Goal: Communication & Community: Answer question/provide support

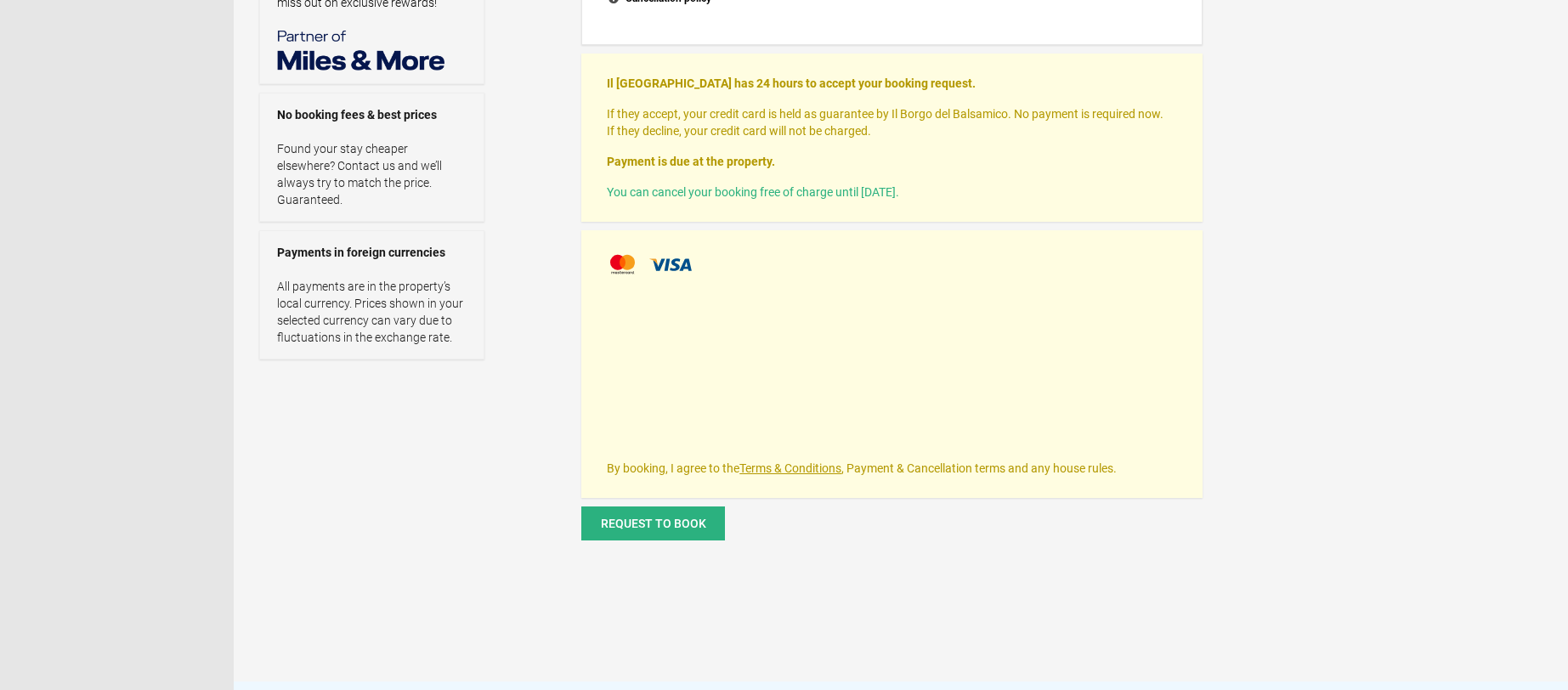
scroll to position [563, 0]
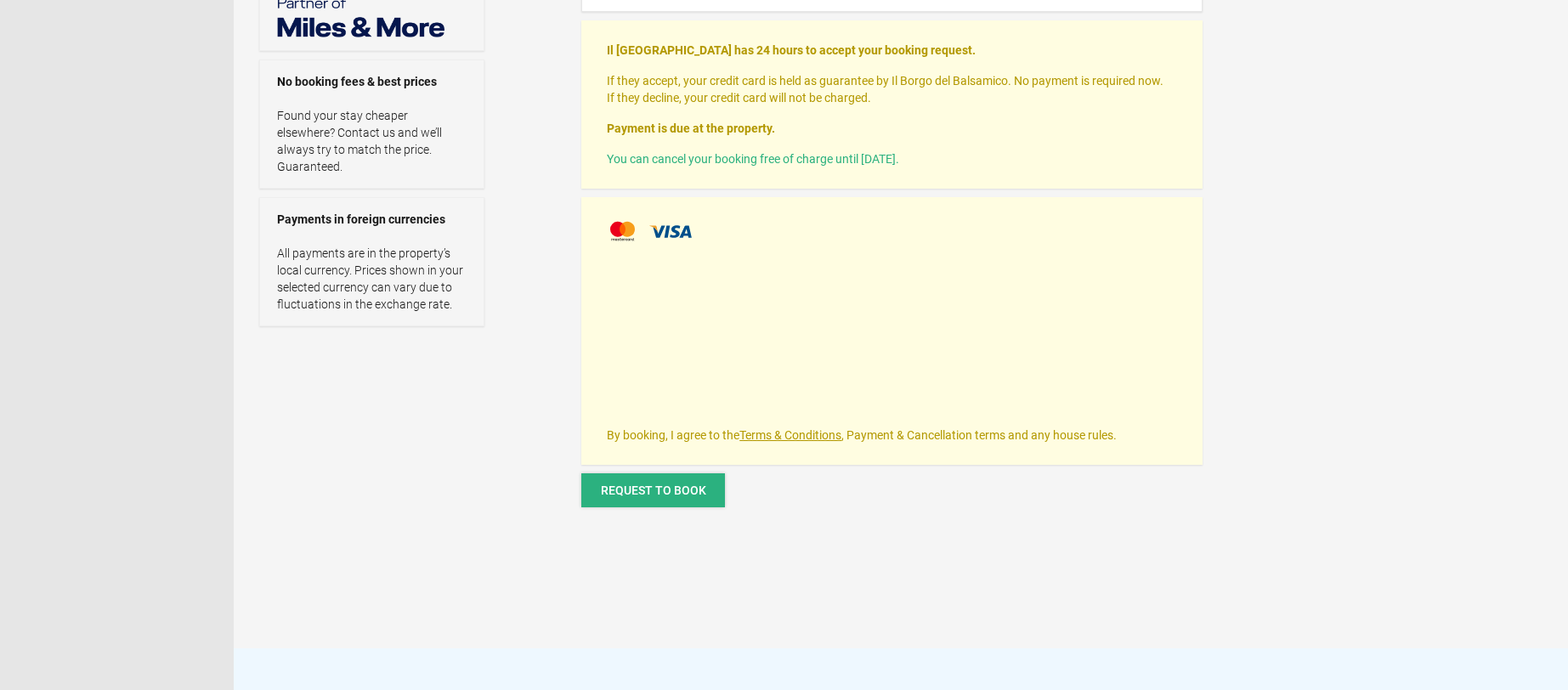
click at [663, 490] on span "Request to book" at bounding box center [653, 490] width 105 height 14
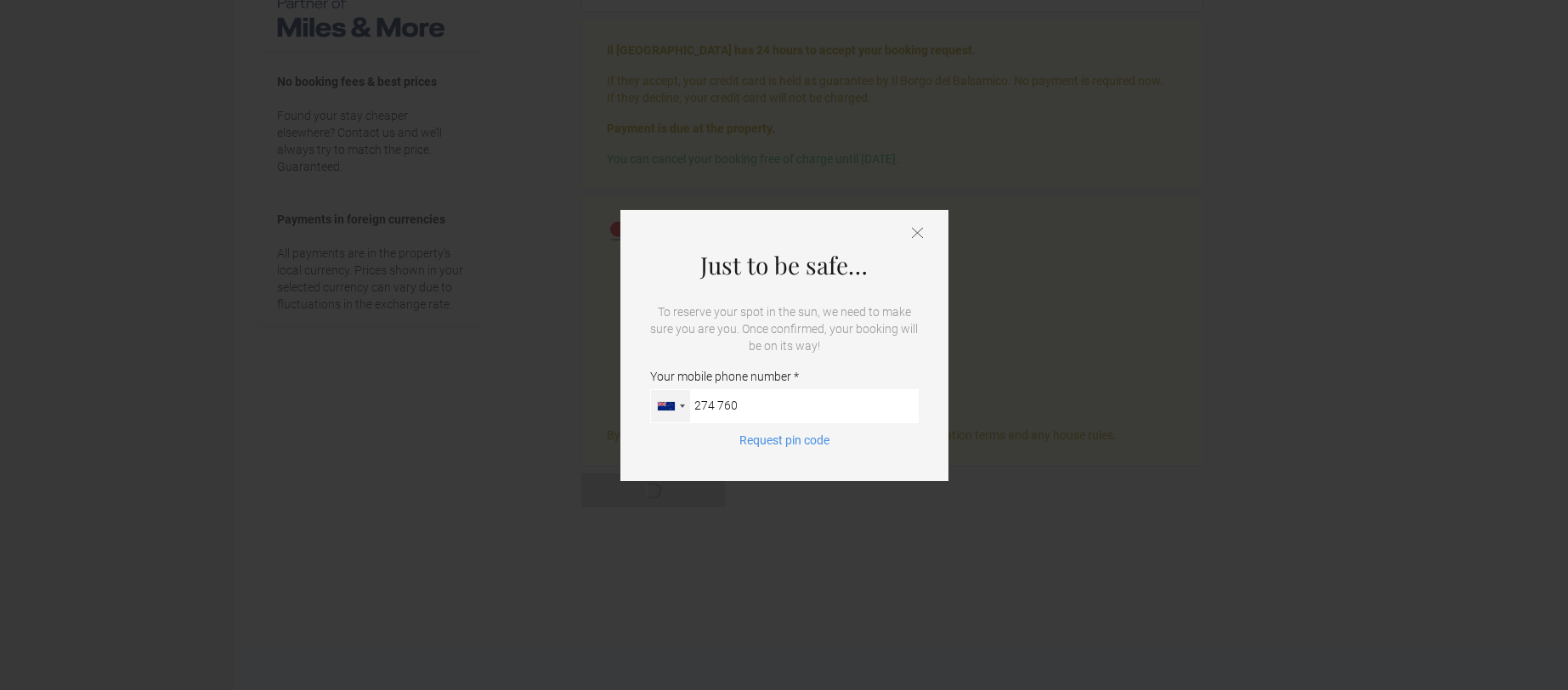
click at [681, 407] on div at bounding box center [669, 406] width 39 height 33
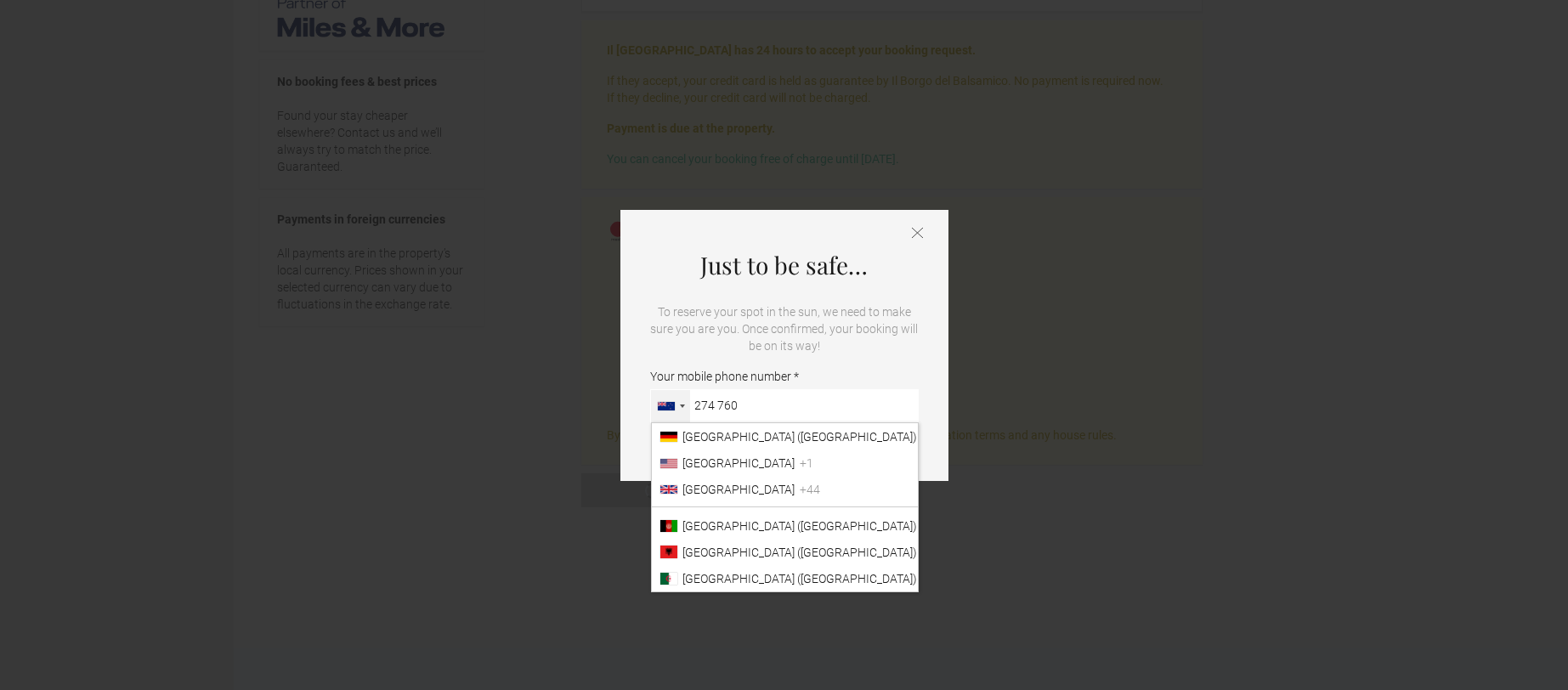
scroll to position [3992, 0]
click at [708, 578] on span "[GEOGRAPHIC_DATA]" at bounding box center [737, 575] width 112 height 14
click at [708, 423] on input "274 760" at bounding box center [784, 406] width 268 height 34
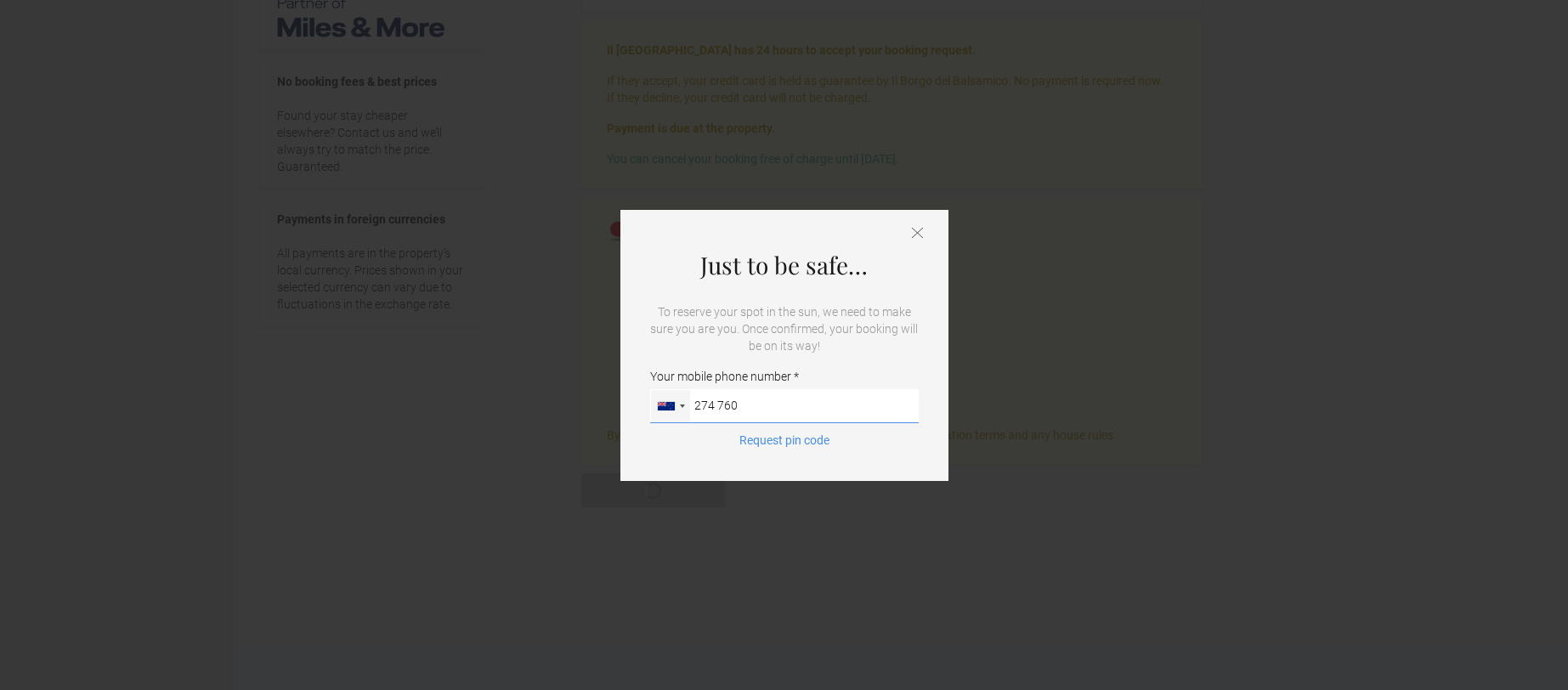
click at [737, 405] on input "274 760" at bounding box center [784, 406] width 268 height 34
type input "274 760 112"
click at [764, 435] on button "Request pin code" at bounding box center [784, 440] width 111 height 17
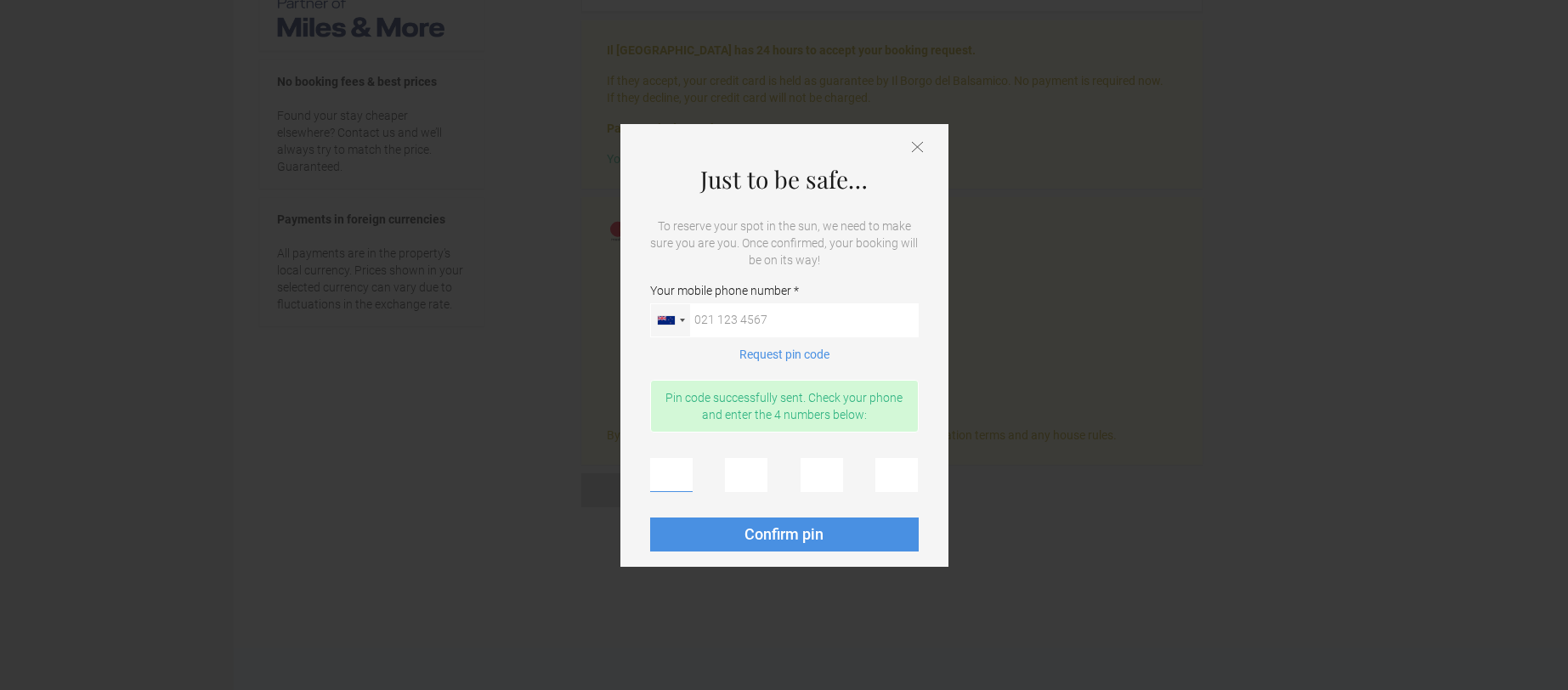
click at [655, 466] on input "text" at bounding box center [671, 475] width 43 height 34
type input "5"
type input "1"
type input "3"
type input "0"
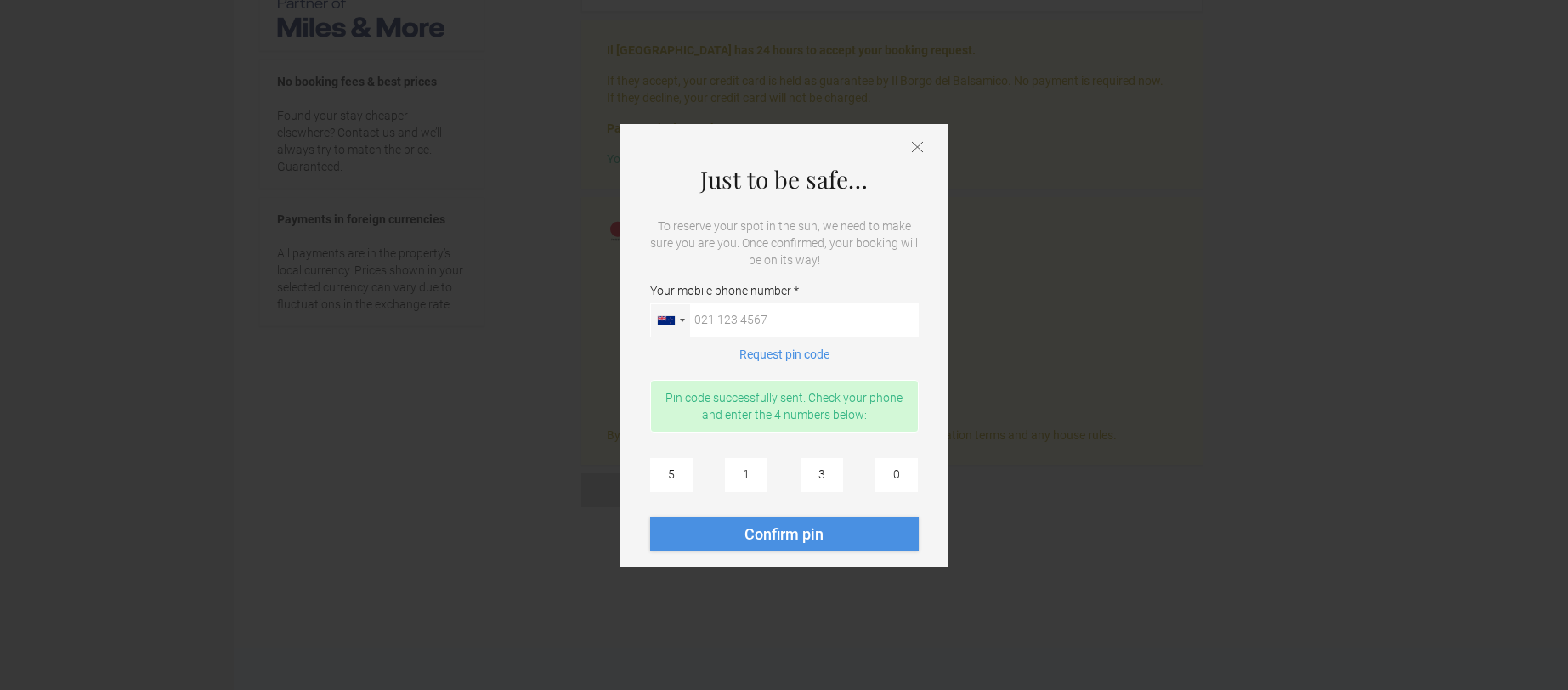
click at [766, 526] on span "Confirm pin" at bounding box center [784, 534] width 79 height 18
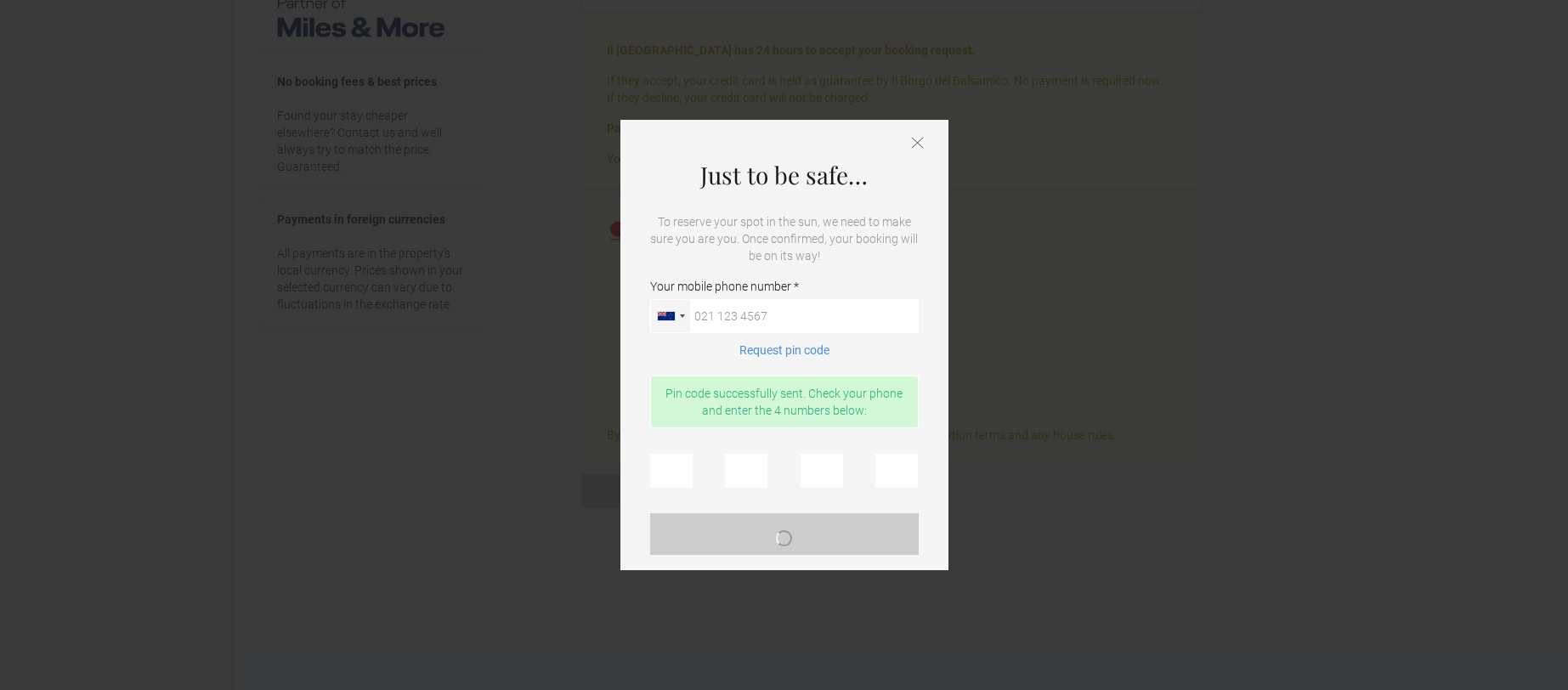
scroll to position [0, 0]
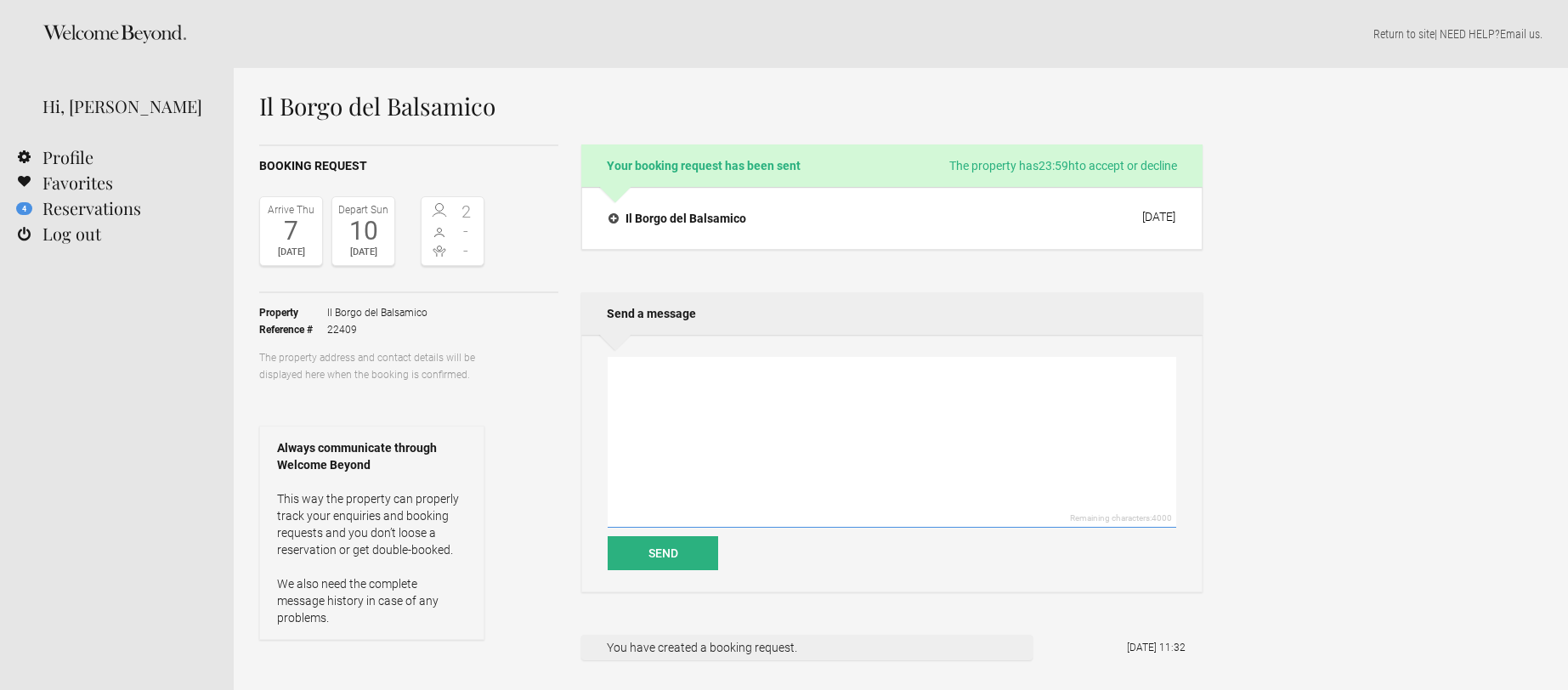
click at [727, 399] on textarea at bounding box center [892, 442] width 568 height 171
click at [874, 374] on textarea "Hello, we are excited to have booked Il Borgo del balsimico" at bounding box center [892, 442] width 568 height 171
click at [925, 373] on textarea "Hello, we are excited to have booked Il Borgo del Balsamico" at bounding box center [892, 442] width 568 height 171
click at [1063, 375] on textarea "Hello, we are excited to have booked Il Borgo del Balsamico. You are our first …" at bounding box center [892, 442] width 568 height 171
click at [1130, 375] on textarea "Hello, we are excited to have booked Il Borgo del Balsamico. You are our first …" at bounding box center [892, 442] width 568 height 171
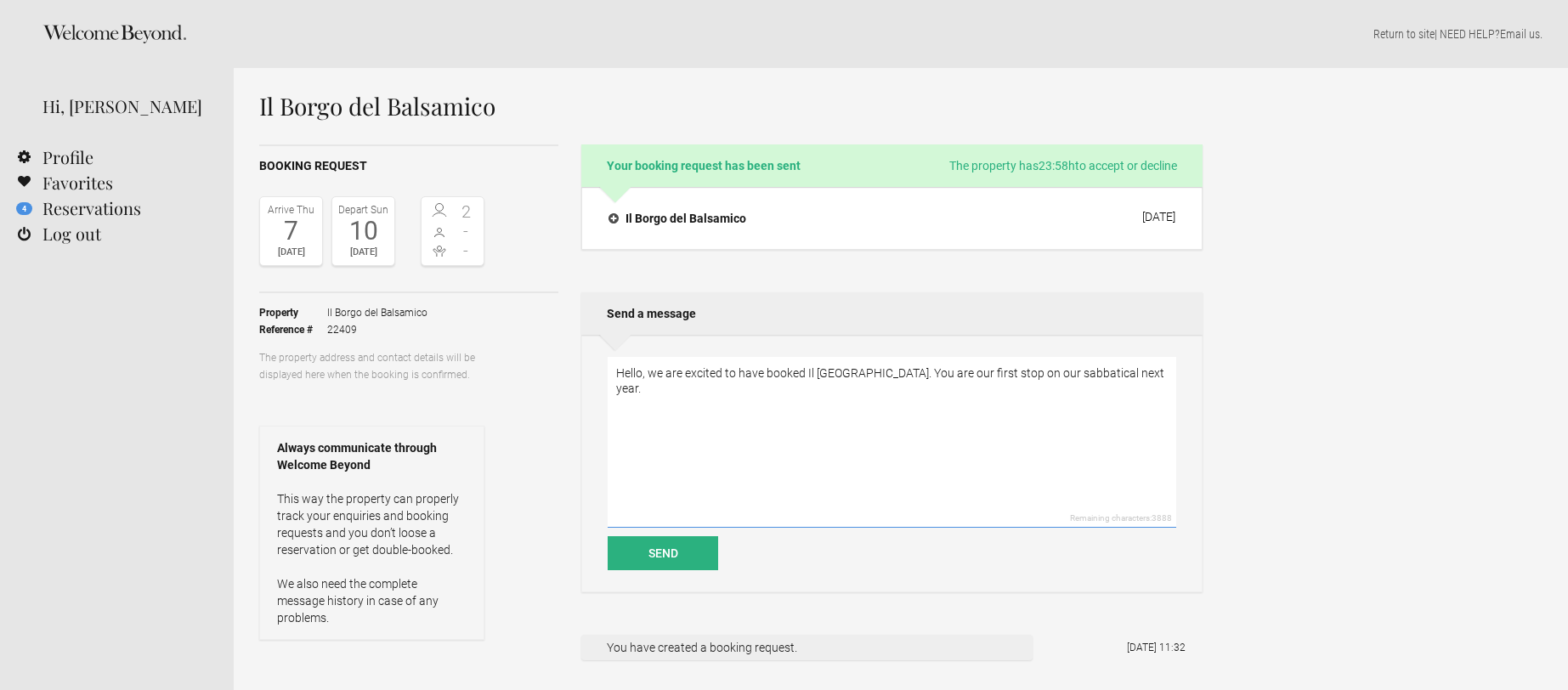
drag, startPoint x: 1133, startPoint y: 375, endPoint x: 1145, endPoint y: 384, distance: 15.0
click at [1145, 384] on textarea "Hello, we are excited to have booked Il Borgo del Balsamico. You are our first …" at bounding box center [892, 442] width 568 height 171
click at [1077, 375] on textarea "Hello, we are excited to have booked Il Borgo del Balsamico. You are our first …" at bounding box center [892, 442] width 568 height 171
click at [1165, 370] on textarea "Hello, we are excited to have booked Il Borgo del Balsamico. You are our first …" at bounding box center [892, 442] width 568 height 171
type textarea "Hello, we are excited to have booked Il Borgo del Balsamico. You are our first …"
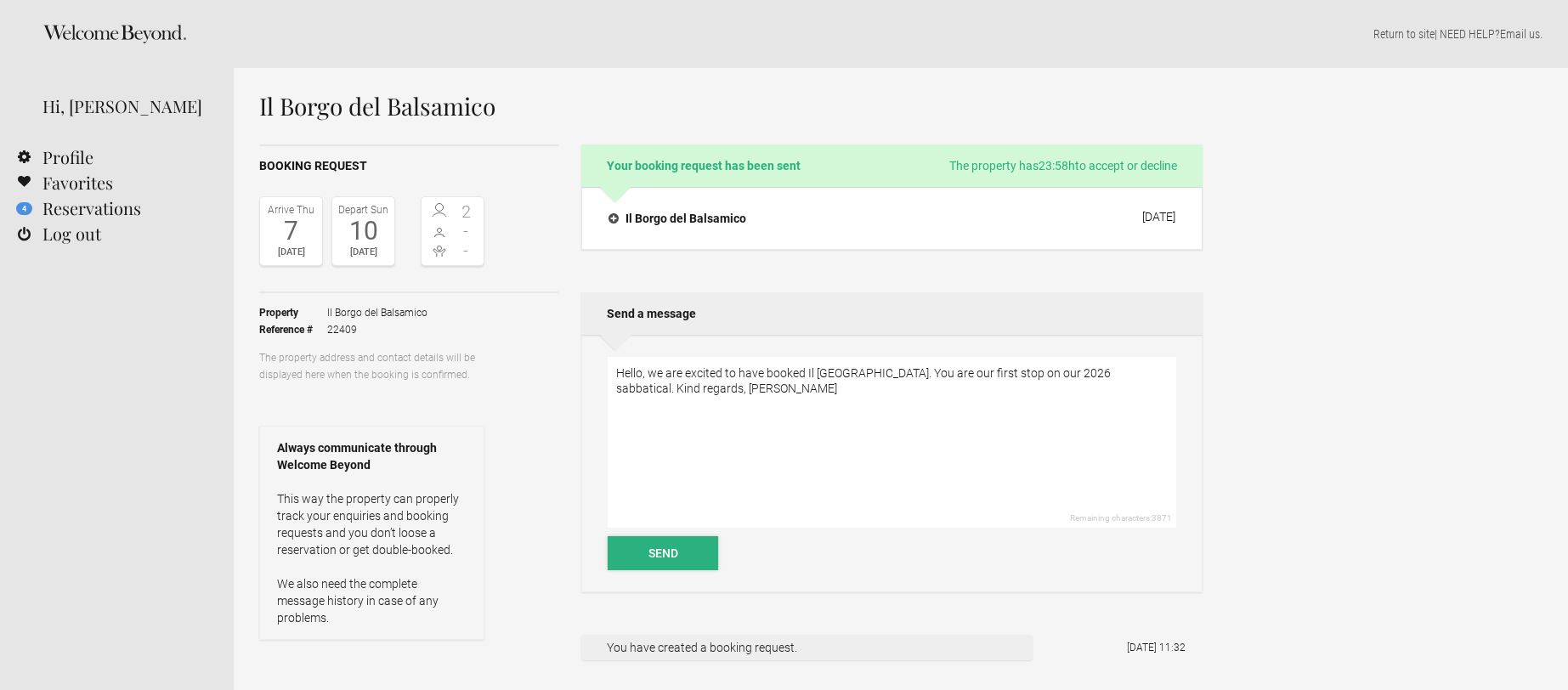
click at [662, 556] on button "Send" at bounding box center [663, 553] width 111 height 34
